Goal: Task Accomplishment & Management: Use online tool/utility

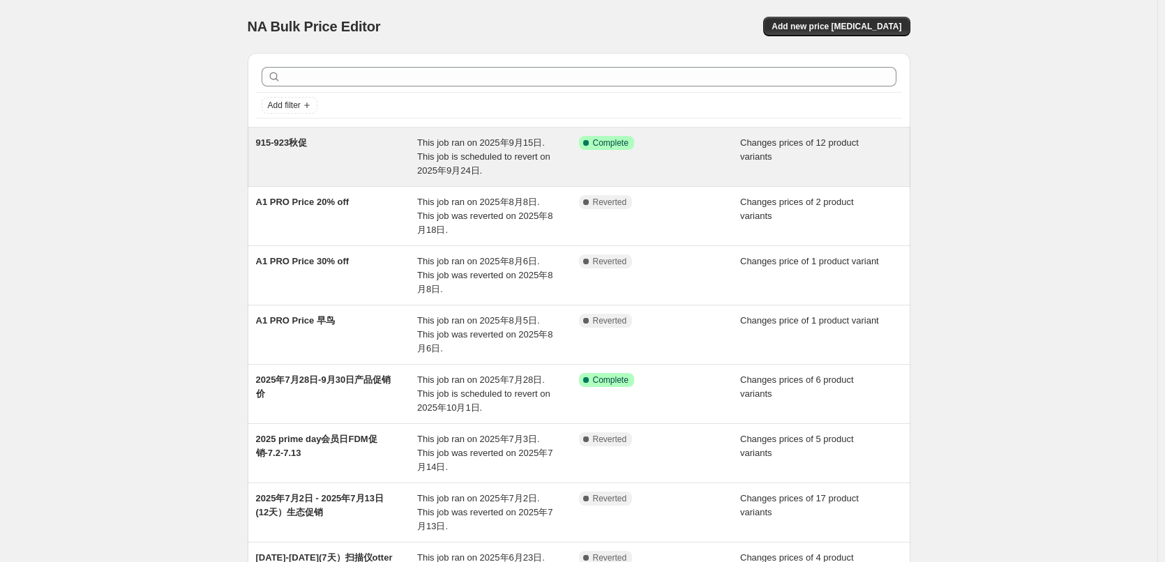
click at [447, 141] on span "This job ran on 2025年9月15日. This job is scheduled to revert on 2025年9月24日." at bounding box center [483, 156] width 133 height 38
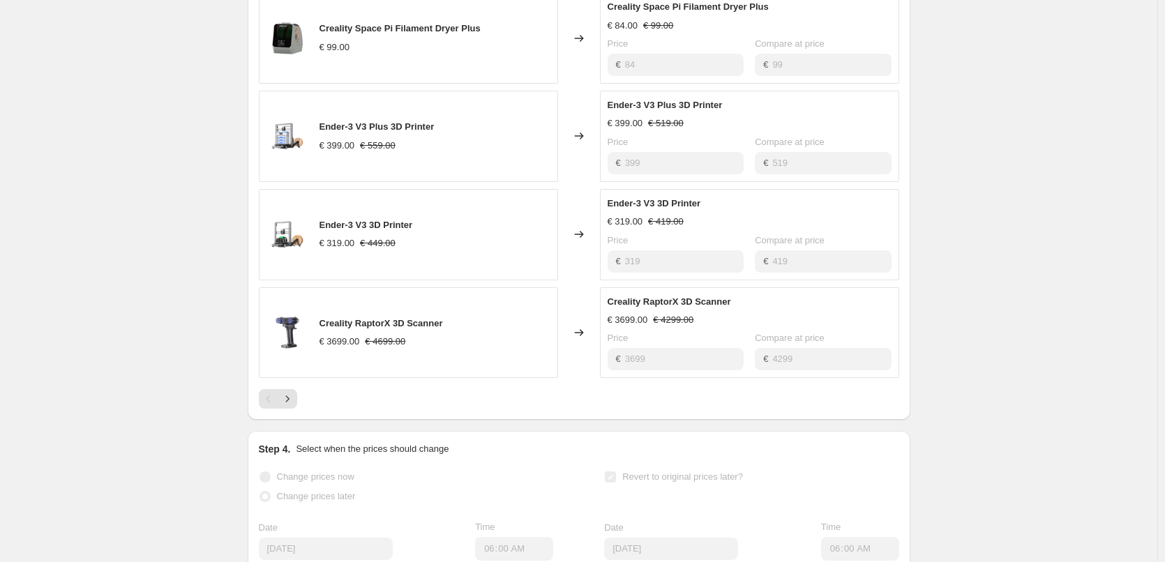
scroll to position [767, 0]
click at [289, 398] on icon "Next" at bounding box center [286, 396] width 3 height 6
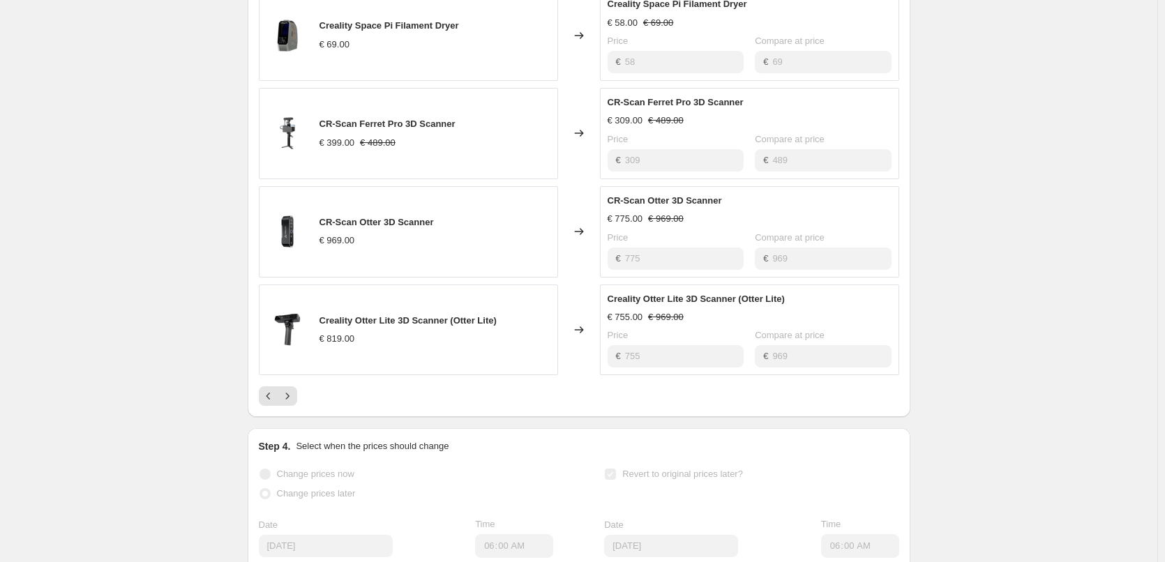
click at [667, 174] on div "CR-Scan Ferret Pro 3D Scanner € 309.00 € 489.00 Price € 309 Compare at price € …" at bounding box center [749, 133] width 299 height 91
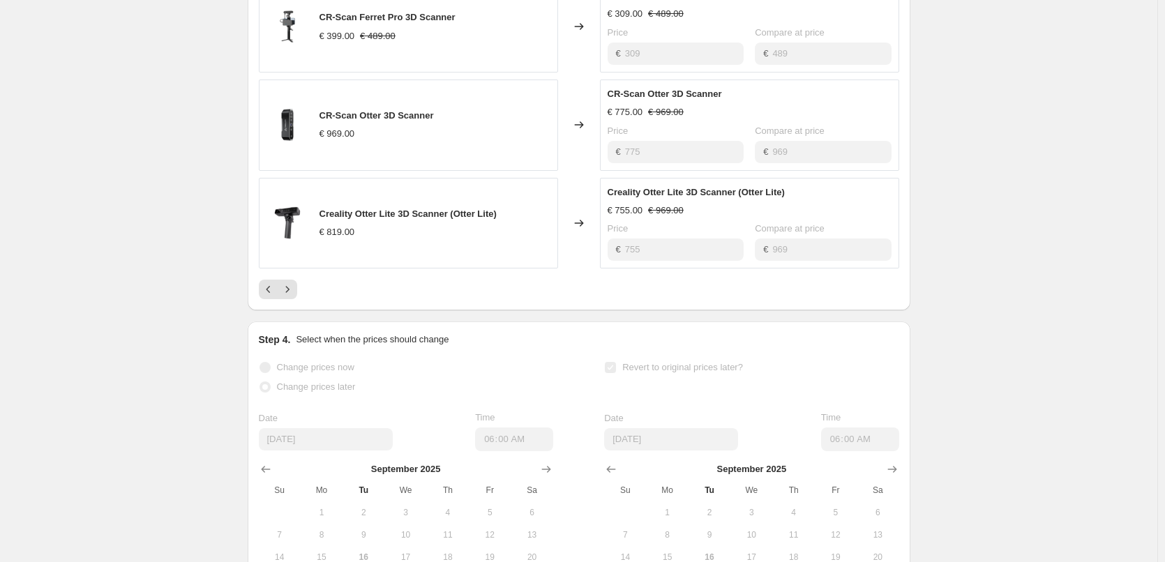
scroll to position [698, 0]
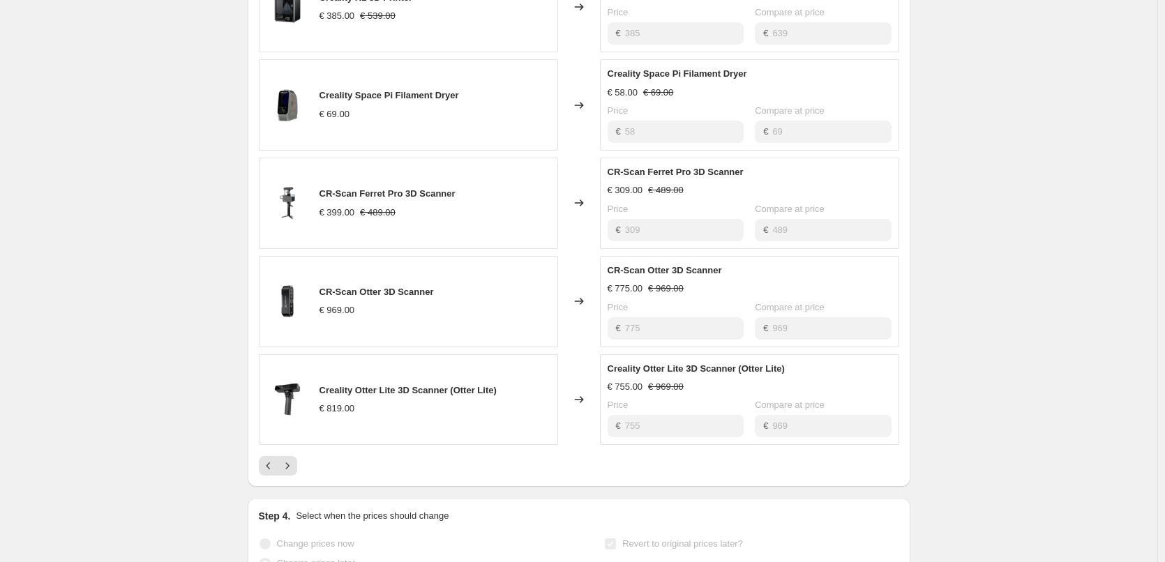
click at [581, 203] on icon at bounding box center [578, 203] width 9 height 7
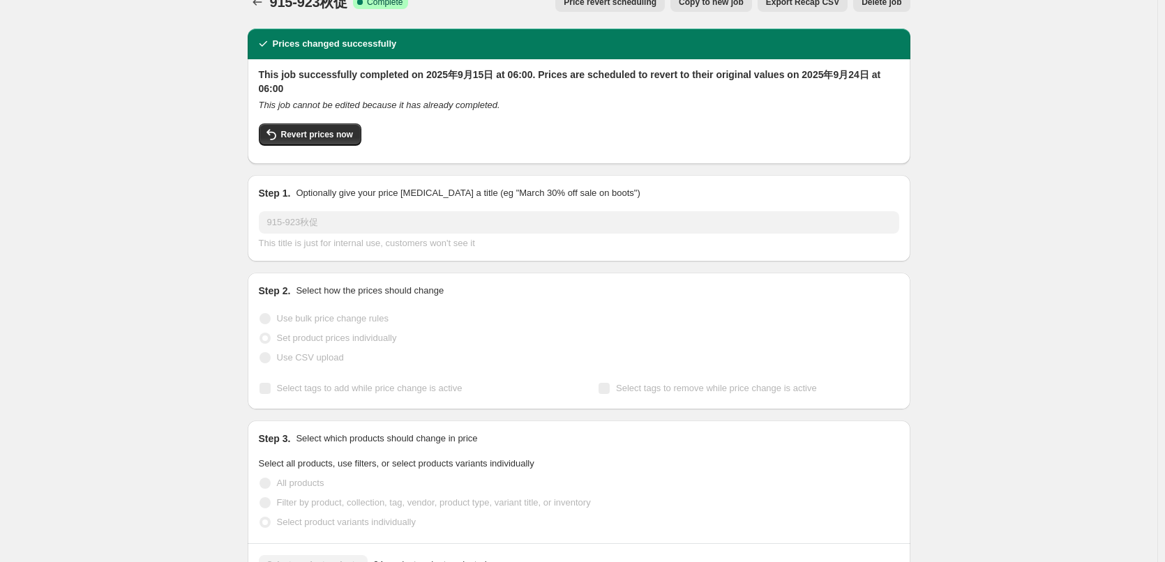
scroll to position [0, 0]
